Goal: Task Accomplishment & Management: Manage account settings

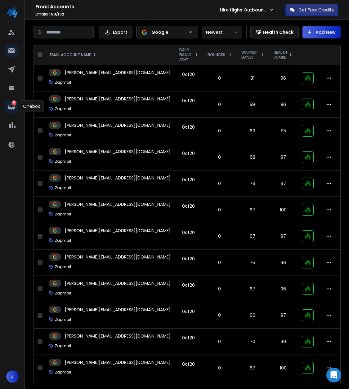
click at [11, 104] on icon at bounding box center [11, 107] width 7 height 6
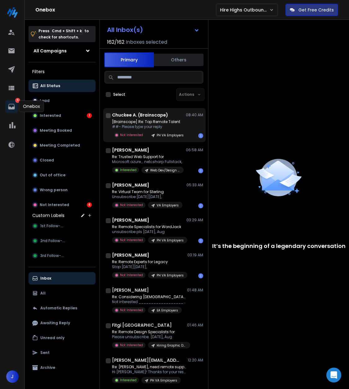
click at [188, 124] on div "[Brainscape] Re: Top Remote Talent ##- Please type your reply Not Interested PH…" at bounding box center [157, 128] width 91 height 19
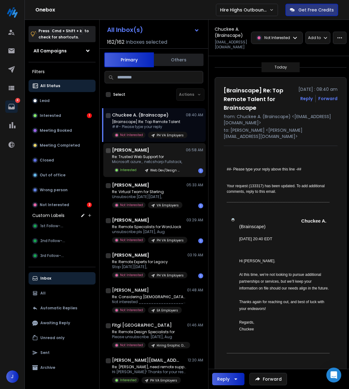
click at [175, 172] on p "Web Dev/Design Employers" at bounding box center [165, 170] width 30 height 5
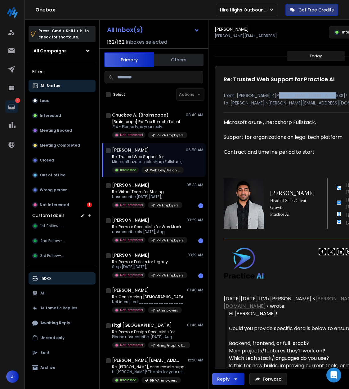
drag, startPoint x: 322, startPoint y: 95, endPoint x: 274, endPoint y: 95, distance: 48.1
click at [274, 95] on p "from: [PERSON_NAME] <[PERSON_NAME][EMAIL_ADDRESS]>" at bounding box center [316, 95] width 185 height 6
click at [310, 88] on div "Re: Trusted Web Support for Practice AI [DATE] : 06:58 am Reply Forward" at bounding box center [316, 83] width 185 height 16
drag, startPoint x: 320, startPoint y: 96, endPoint x: 274, endPoint y: 97, distance: 45.9
click at [274, 97] on p "from: [PERSON_NAME] <[PERSON_NAME][EMAIL_ADDRESS]>" at bounding box center [316, 95] width 185 height 6
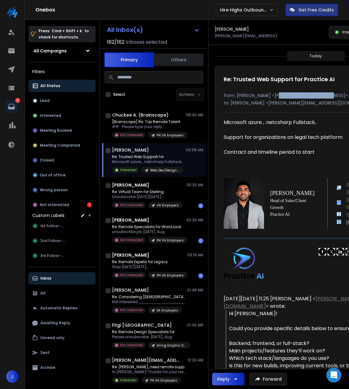
copy p "[PERSON_NAME][EMAIL_ADDRESS]"
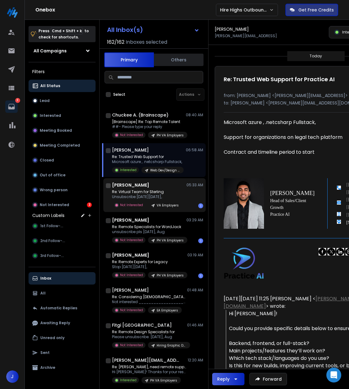
click at [144, 204] on div "Not Interested VA Employers" at bounding box center [147, 205] width 70 height 7
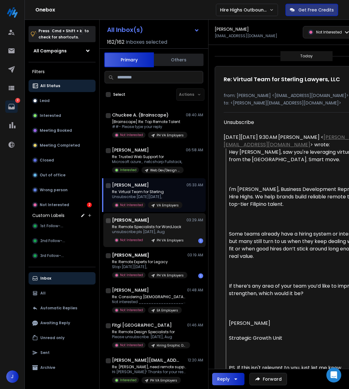
click at [146, 221] on div "[PERSON_NAME] 03:29 AM" at bounding box center [157, 220] width 91 height 6
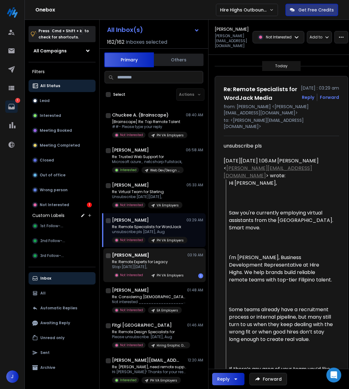
click at [150, 257] on div "[PERSON_NAME] 03:19 AM" at bounding box center [157, 255] width 91 height 6
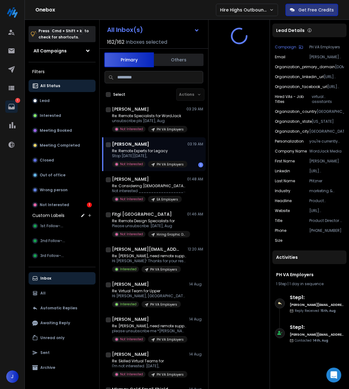
scroll to position [112, 0]
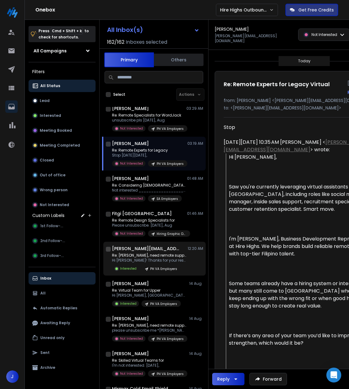
click at [150, 257] on p "Re: [PERSON_NAME], need remote support?" at bounding box center [149, 255] width 74 height 5
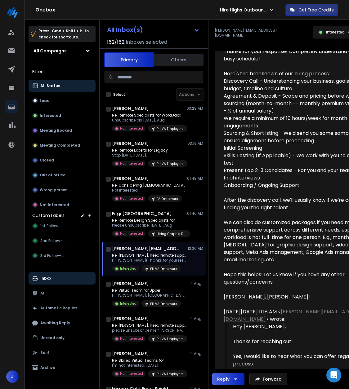
scroll to position [0, 0]
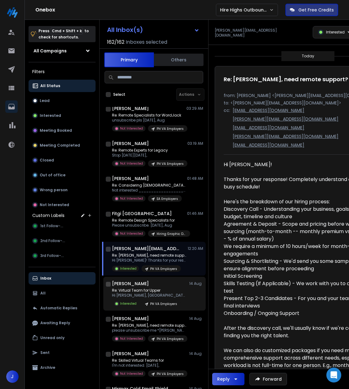
click at [166, 297] on p "Hi [PERSON_NAME], [GEOGRAPHIC_DATA] to meet" at bounding box center [149, 295] width 74 height 5
